Goal: Transaction & Acquisition: Purchase product/service

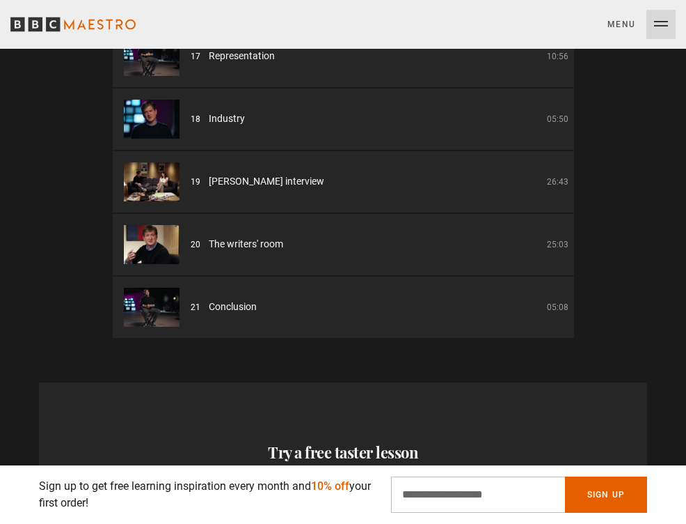
scroll to position [0, 912]
click at [440, 500] on input "Email Address" at bounding box center [478, 494] width 174 height 36
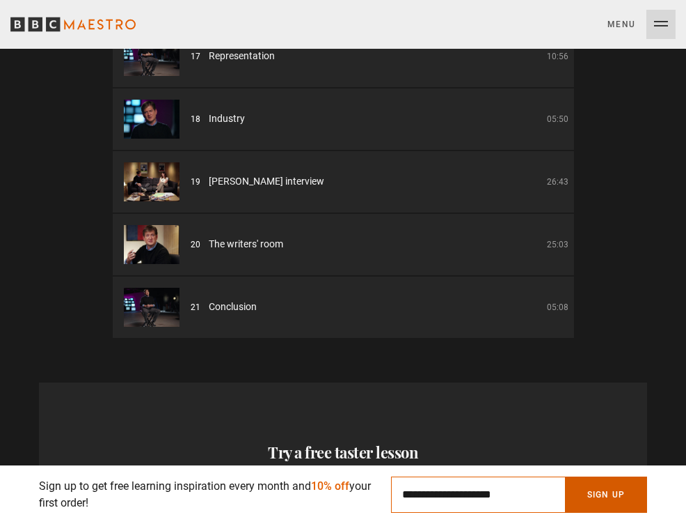
type input "**********"
click at [596, 495] on button "Sign Up" at bounding box center [606, 494] width 82 height 36
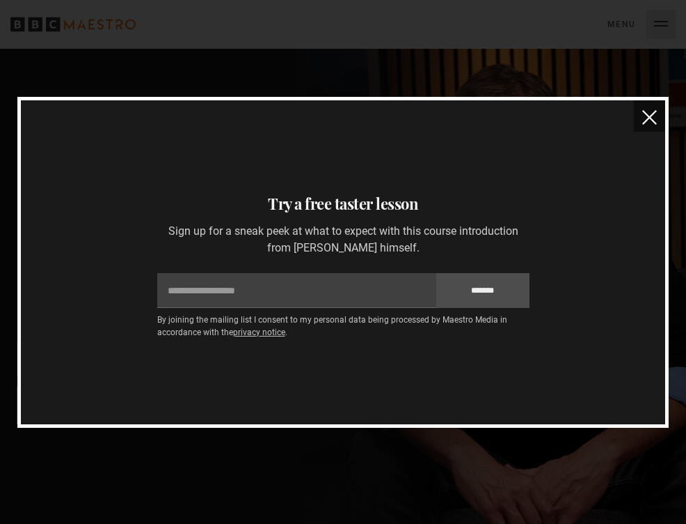
scroll to position [0, 1277]
click at [646, 122] on img "close" at bounding box center [650, 117] width 15 height 15
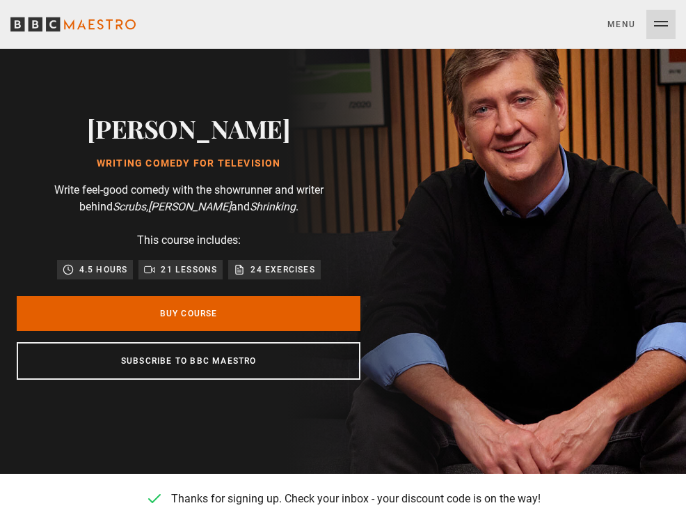
scroll to position [112, 0]
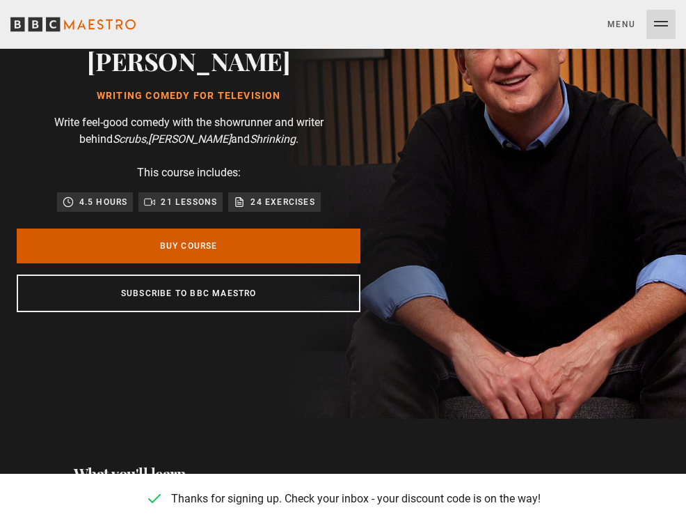
click at [181, 246] on link "Buy Course" at bounding box center [189, 245] width 344 height 35
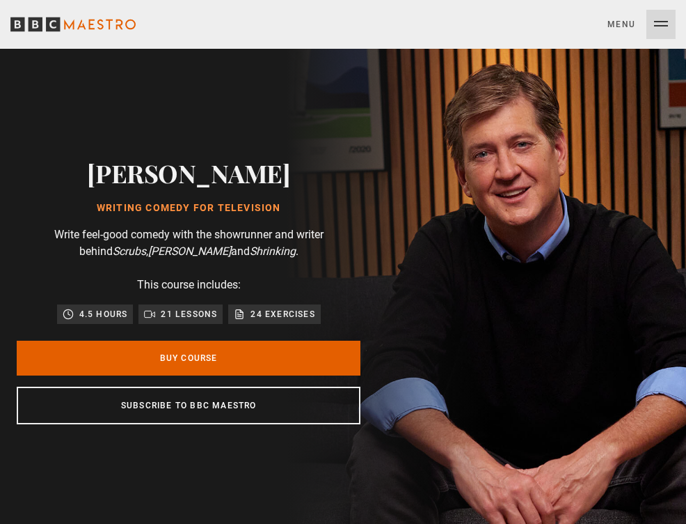
click at [548, 332] on img at bounding box center [368, 290] width 638 height 482
click at [194, 315] on p "21 lessons" at bounding box center [189, 314] width 56 height 14
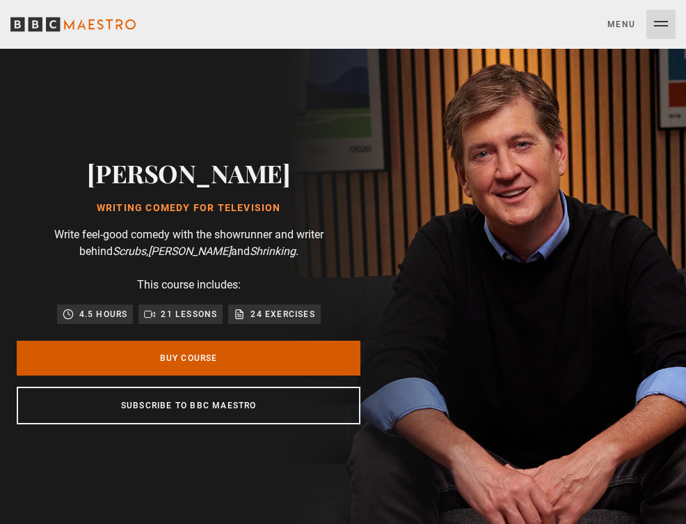
scroll to position [0, 182]
click at [207, 355] on link "Buy Course" at bounding box center [189, 357] width 344 height 35
